Goal: Transaction & Acquisition: Book appointment/travel/reservation

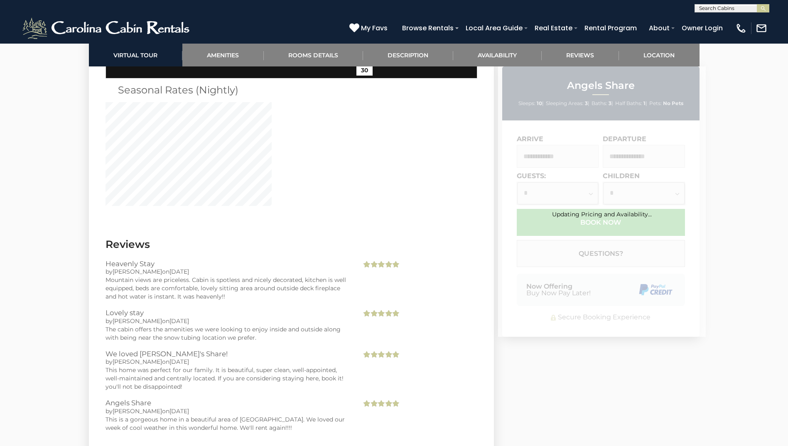
scroll to position [1615, 0]
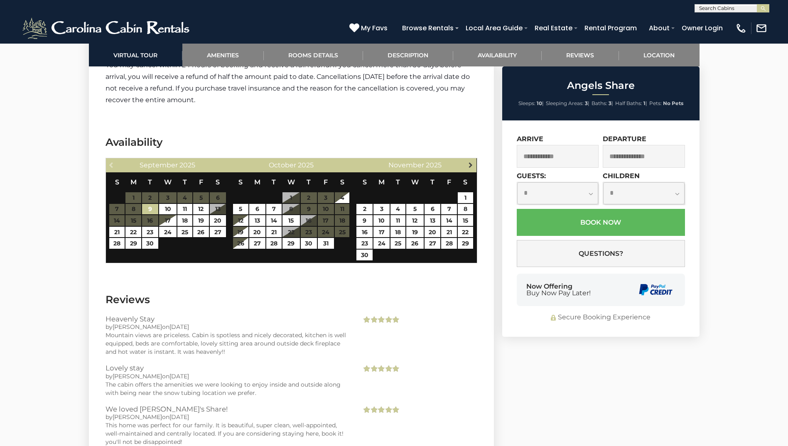
click at [469, 162] on span "Next" at bounding box center [470, 165] width 7 height 7
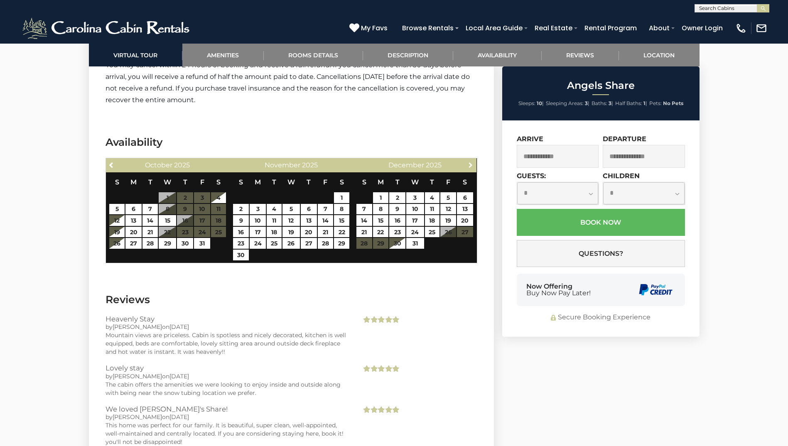
click at [469, 162] on span "Next" at bounding box center [470, 165] width 7 height 7
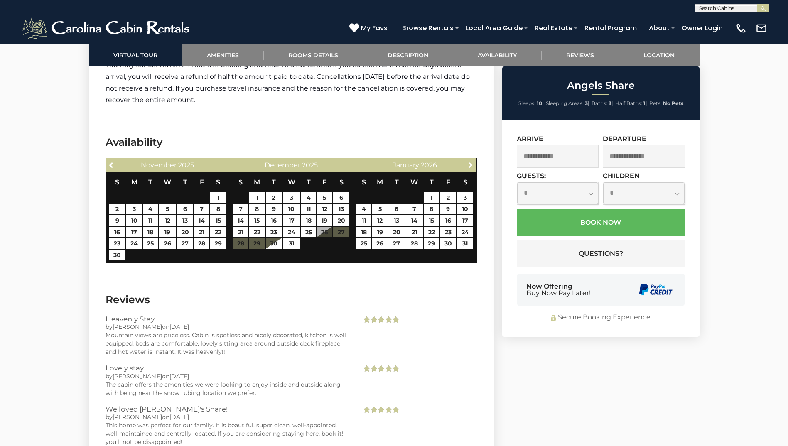
click at [469, 162] on span "Next" at bounding box center [470, 165] width 7 height 7
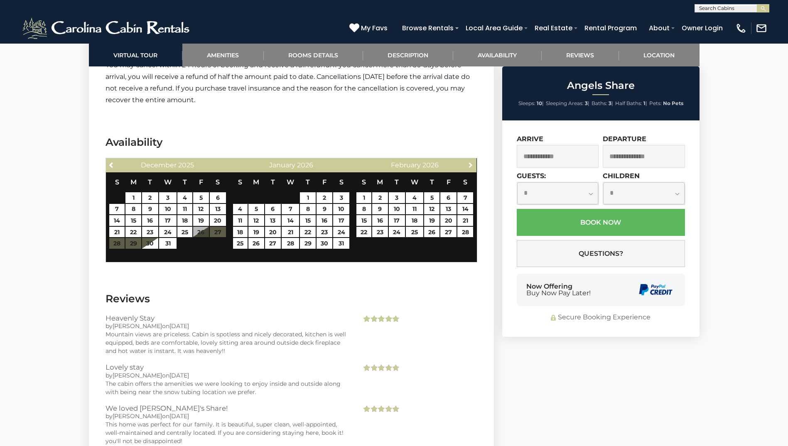
click at [469, 162] on span "Next" at bounding box center [470, 165] width 7 height 7
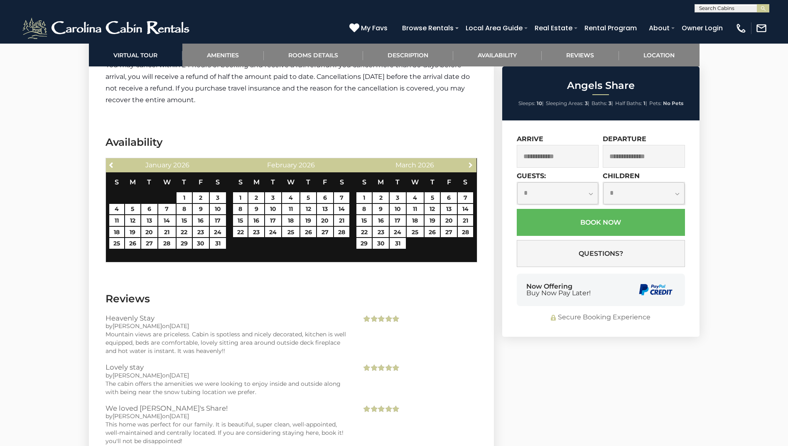
click at [469, 162] on span "Next" at bounding box center [470, 165] width 7 height 7
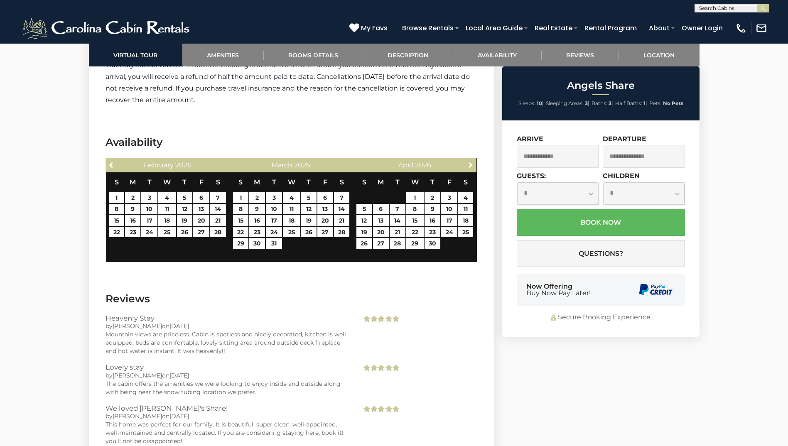
click at [469, 162] on span "Next" at bounding box center [470, 165] width 7 height 7
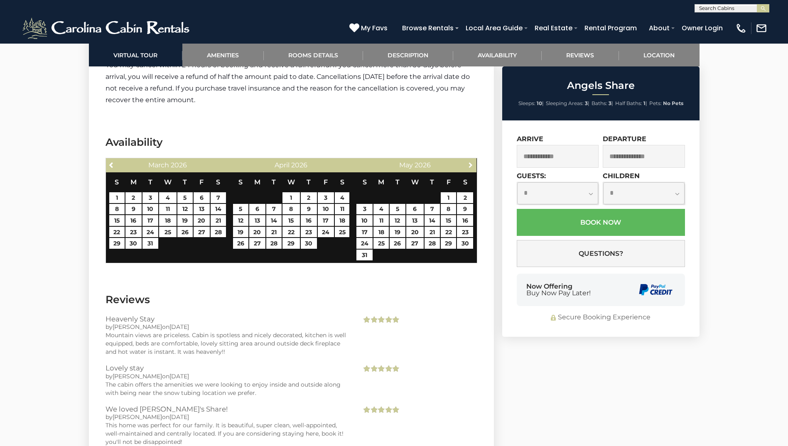
click at [469, 162] on span "Next" at bounding box center [470, 165] width 7 height 7
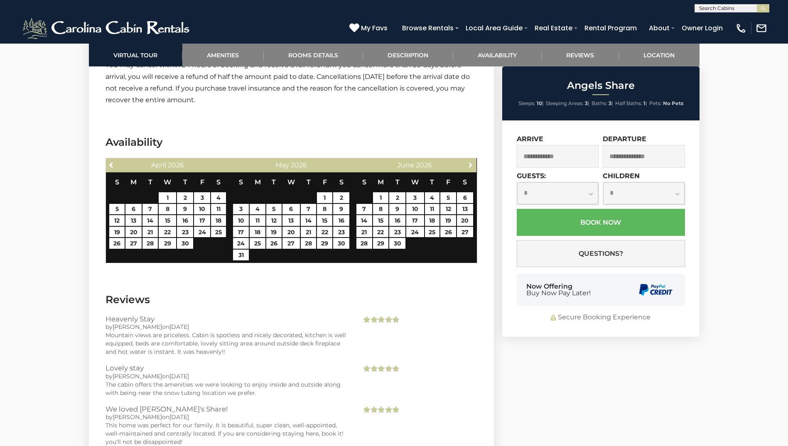
click at [469, 162] on span "Next" at bounding box center [470, 165] width 7 height 7
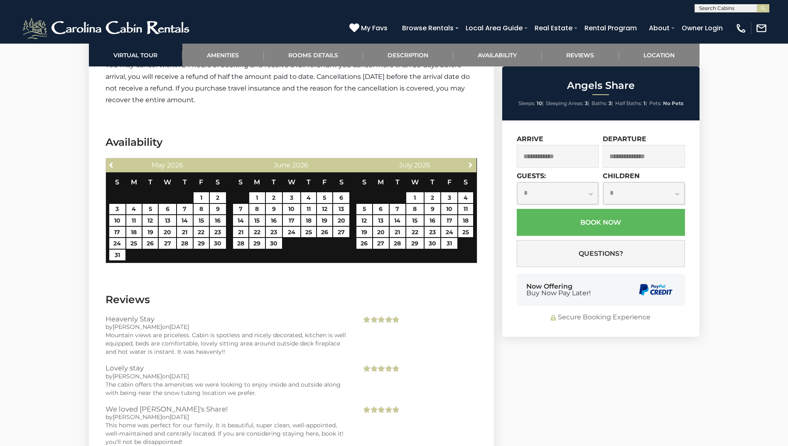
click at [469, 162] on span "Next" at bounding box center [470, 165] width 7 height 7
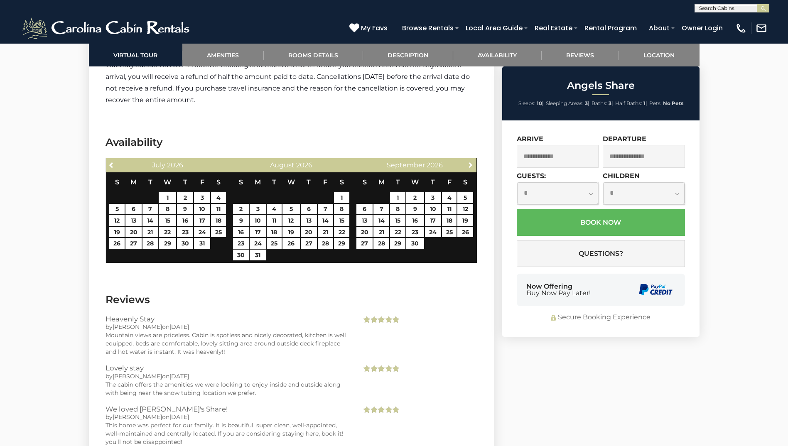
click at [469, 162] on span "Next" at bounding box center [470, 165] width 7 height 7
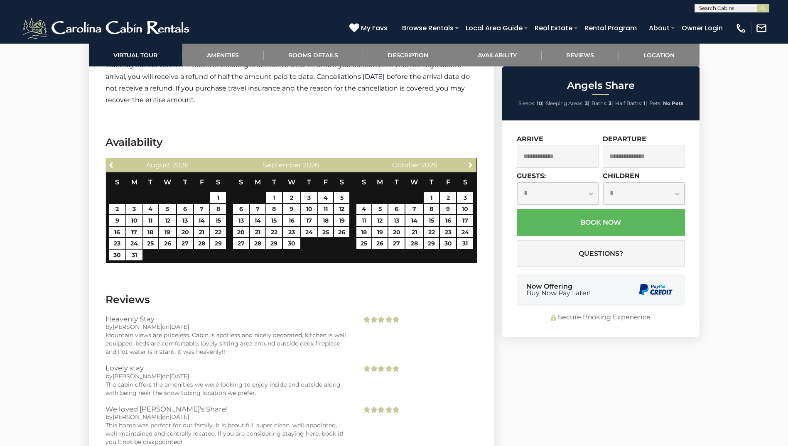
click at [469, 162] on span "Next" at bounding box center [470, 165] width 7 height 7
